Goal: Task Accomplishment & Management: Manage account settings

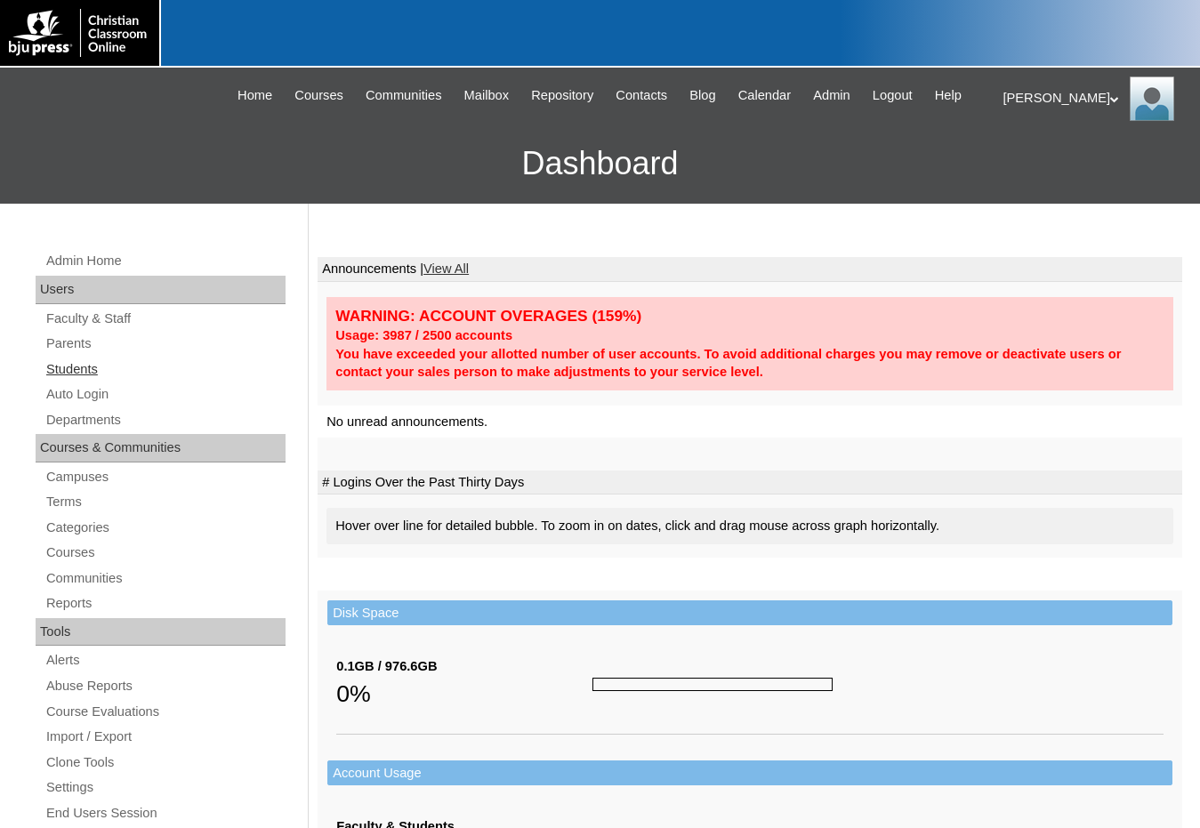
click at [95, 371] on link "Students" at bounding box center [164, 369] width 241 height 22
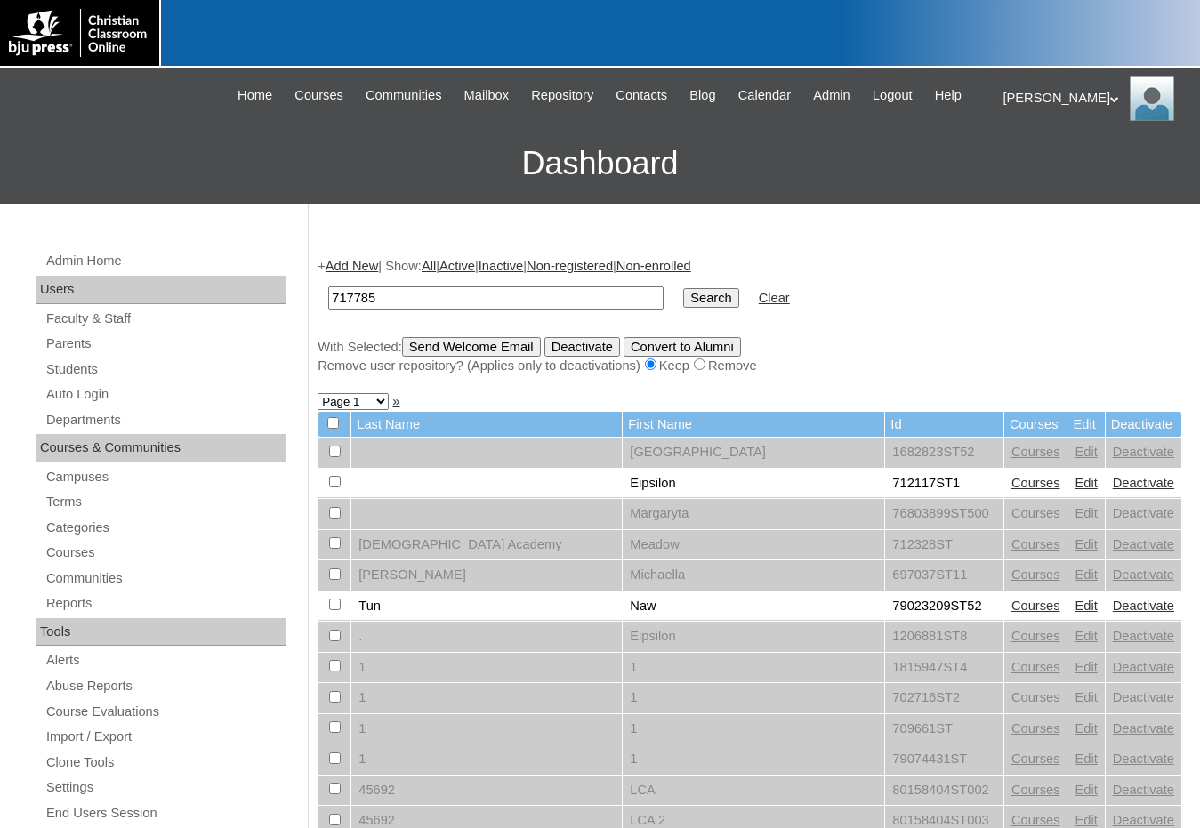
type input "717785"
click at [683, 288] on input "Search" at bounding box center [710, 298] width 55 height 20
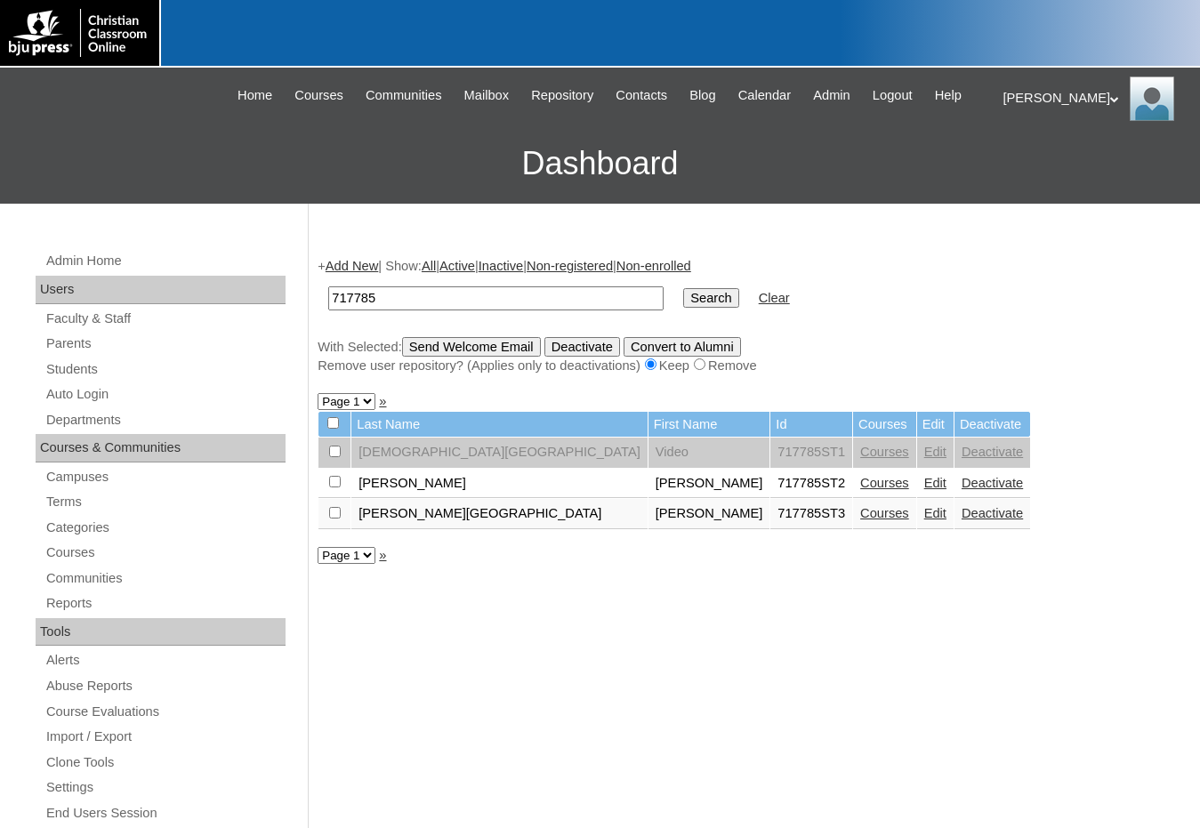
click at [860, 512] on link "Courses" at bounding box center [884, 513] width 49 height 14
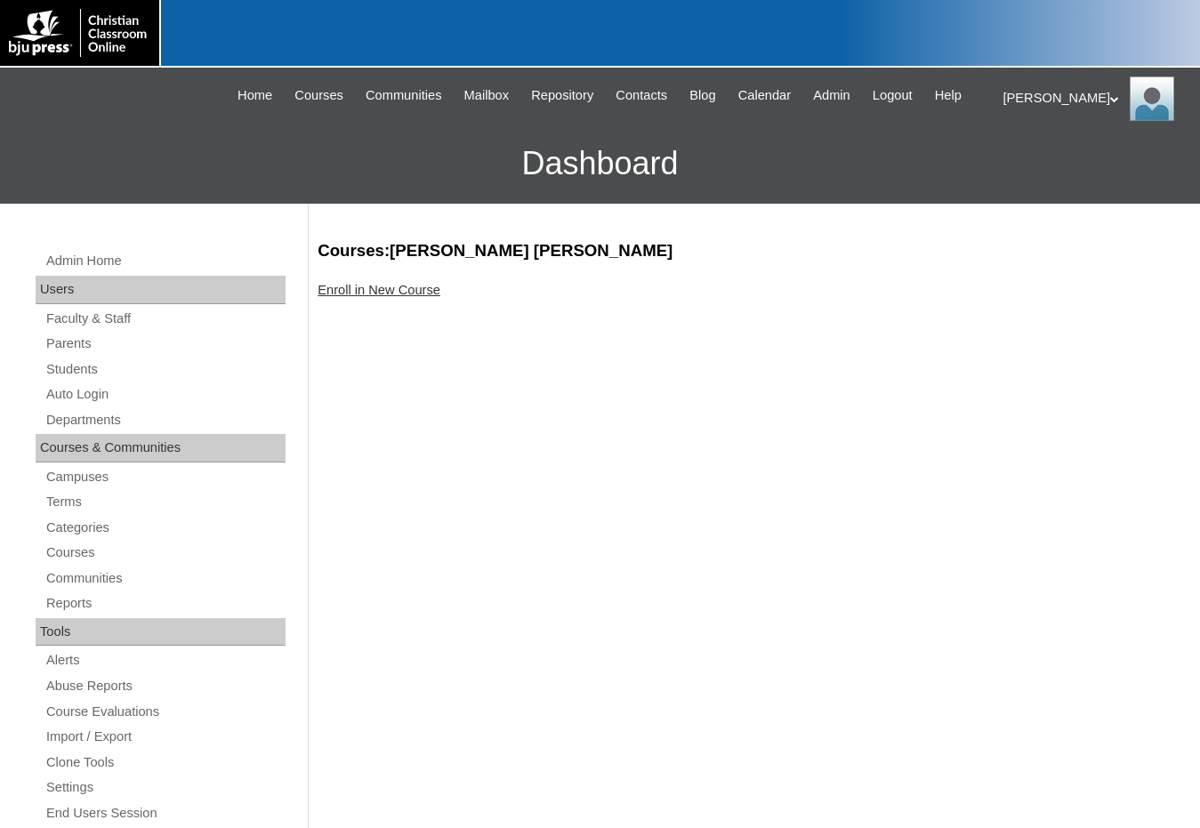
click at [429, 286] on link "Enroll in New Course" at bounding box center [378, 290] width 123 height 14
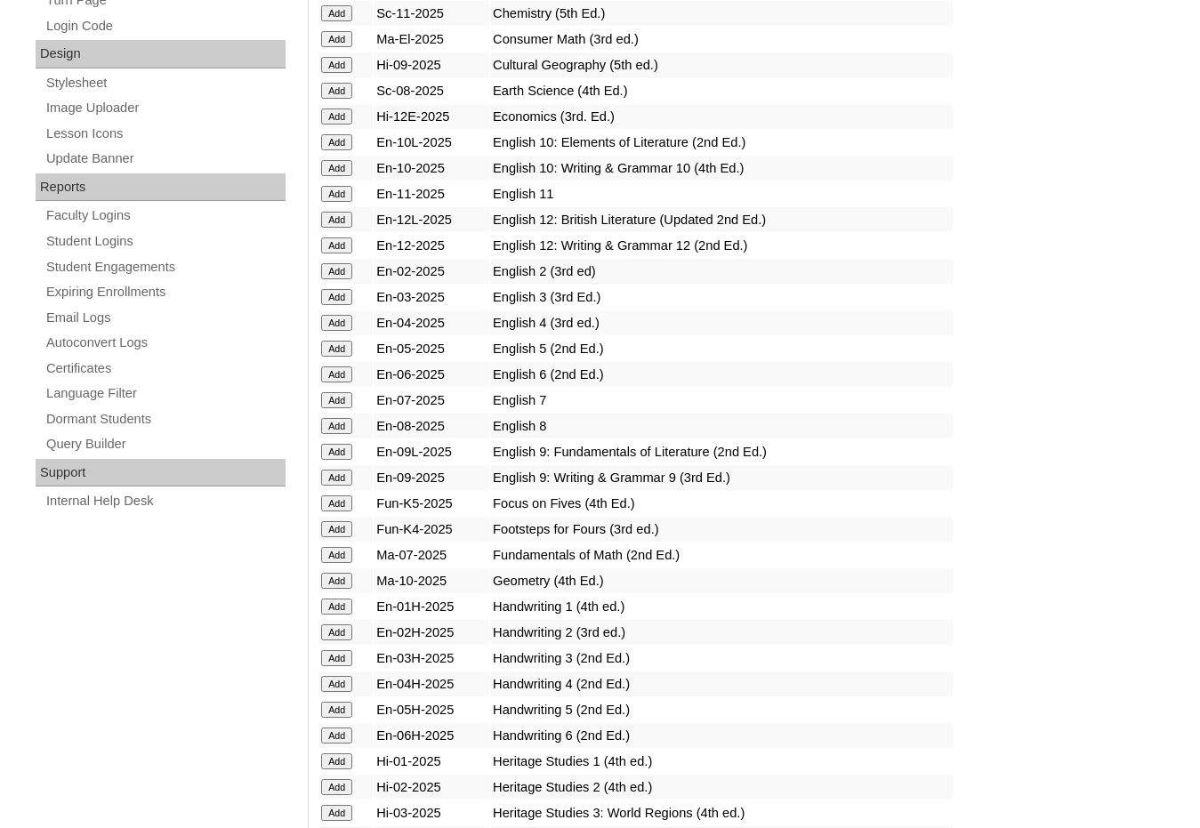
scroll to position [889, 0]
click at [350, 578] on input "Add" at bounding box center [336, 580] width 31 height 16
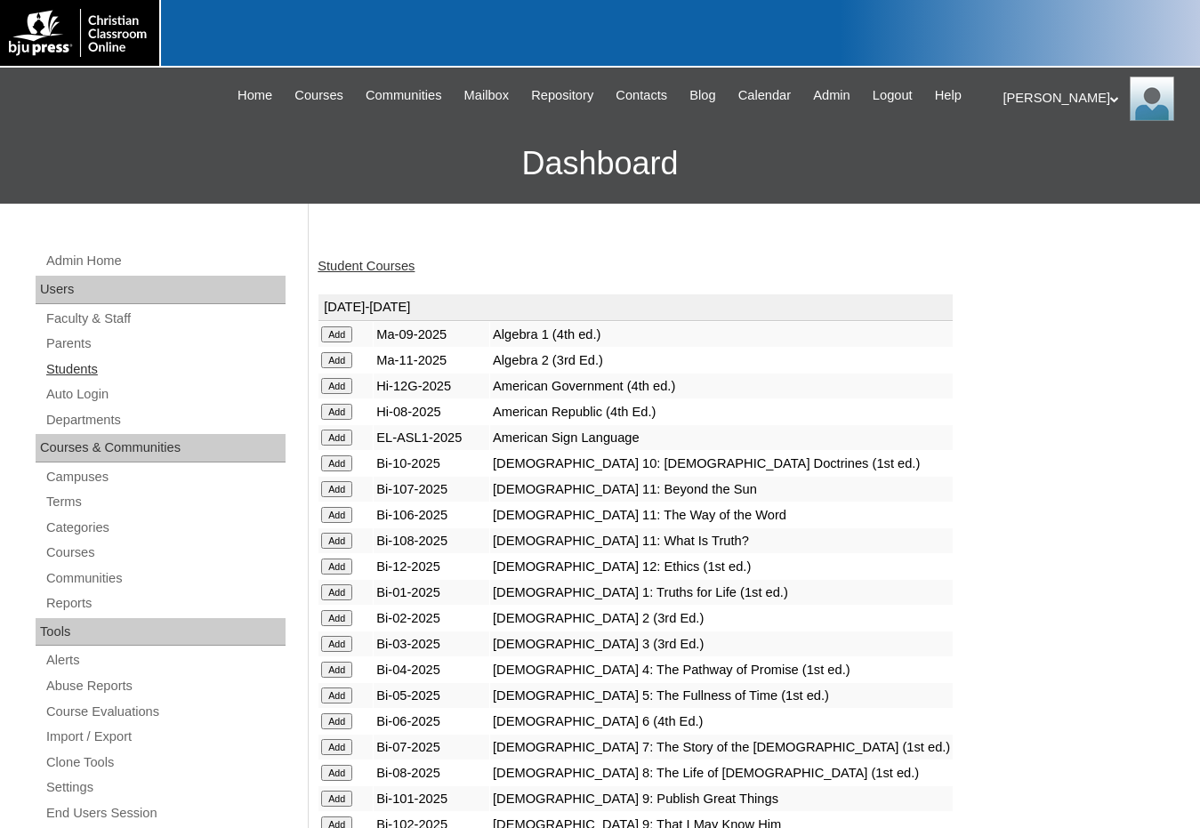
click at [100, 369] on link "Students" at bounding box center [164, 369] width 241 height 22
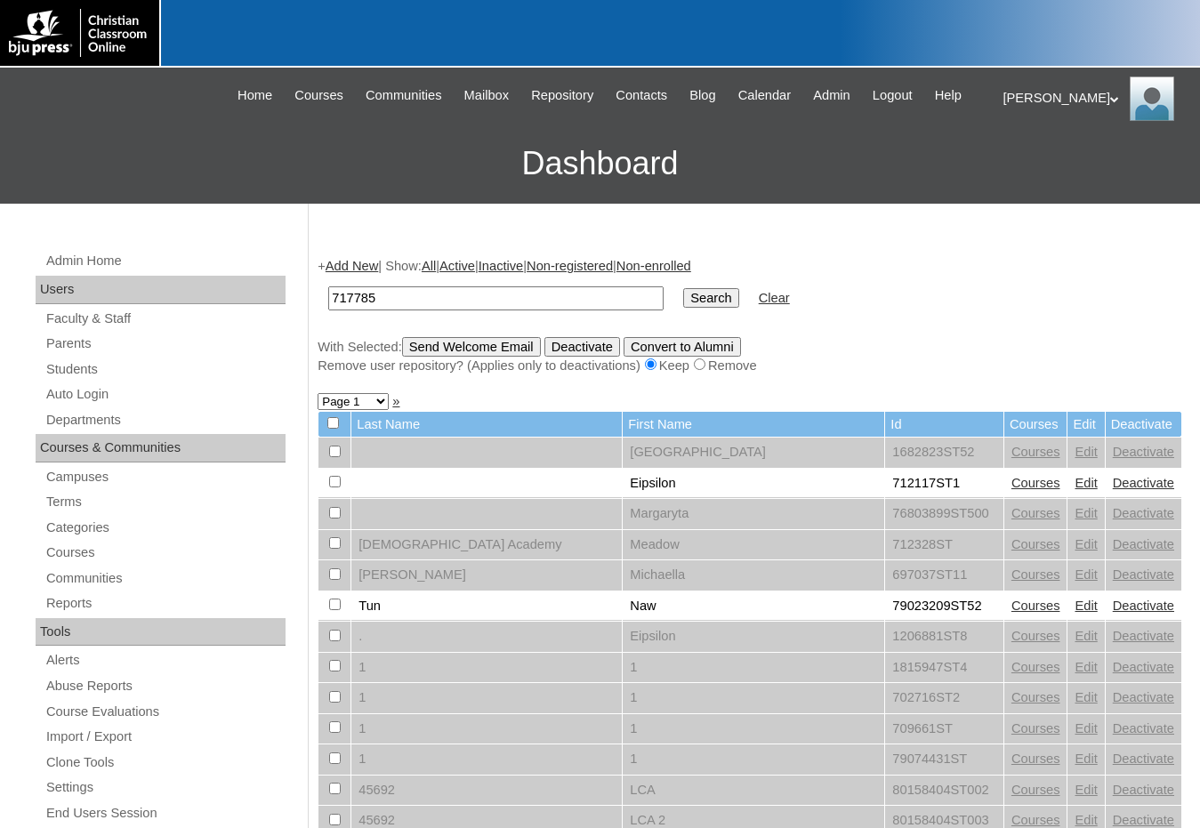
type input "717785"
click at [683, 288] on input "Search" at bounding box center [710, 298] width 55 height 20
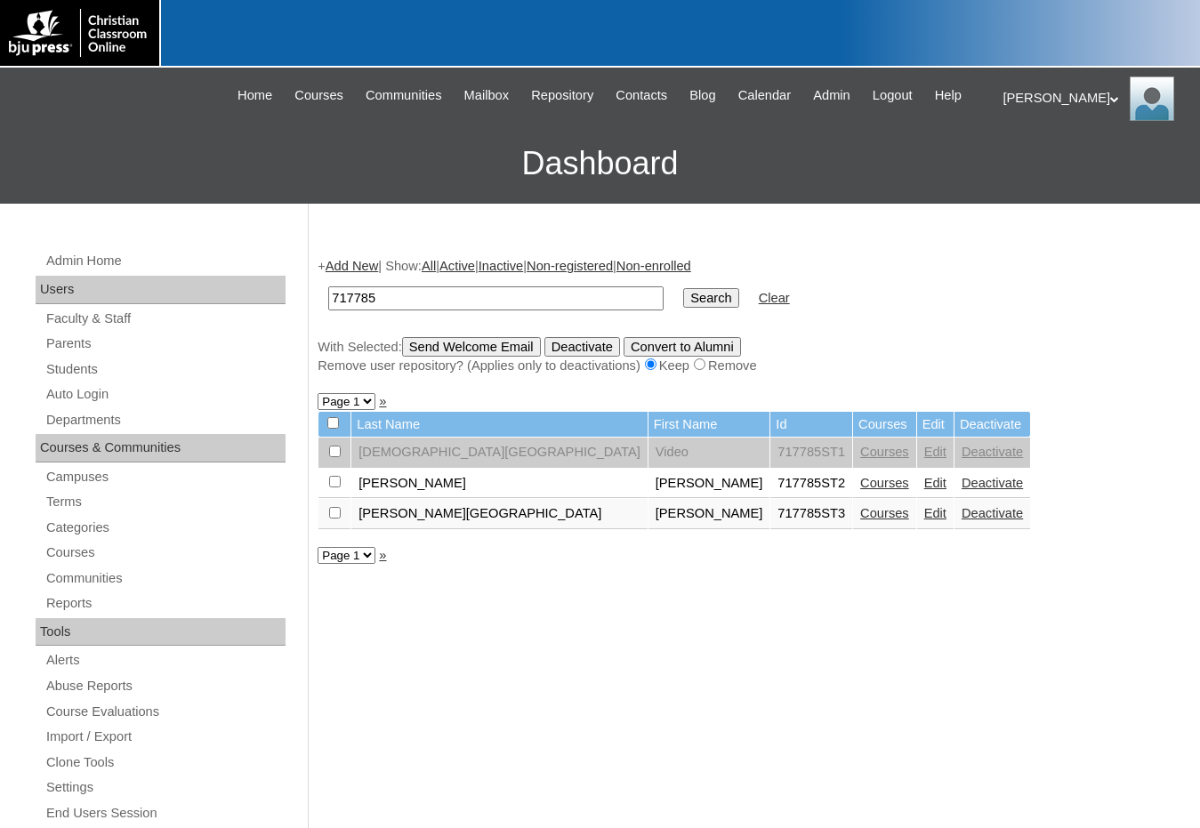
click at [332, 516] on input "checkbox" at bounding box center [335, 513] width 12 height 12
checkbox input "true"
click at [438, 347] on input "Send Welcome Email" at bounding box center [471, 347] width 139 height 20
